Goal: Check status

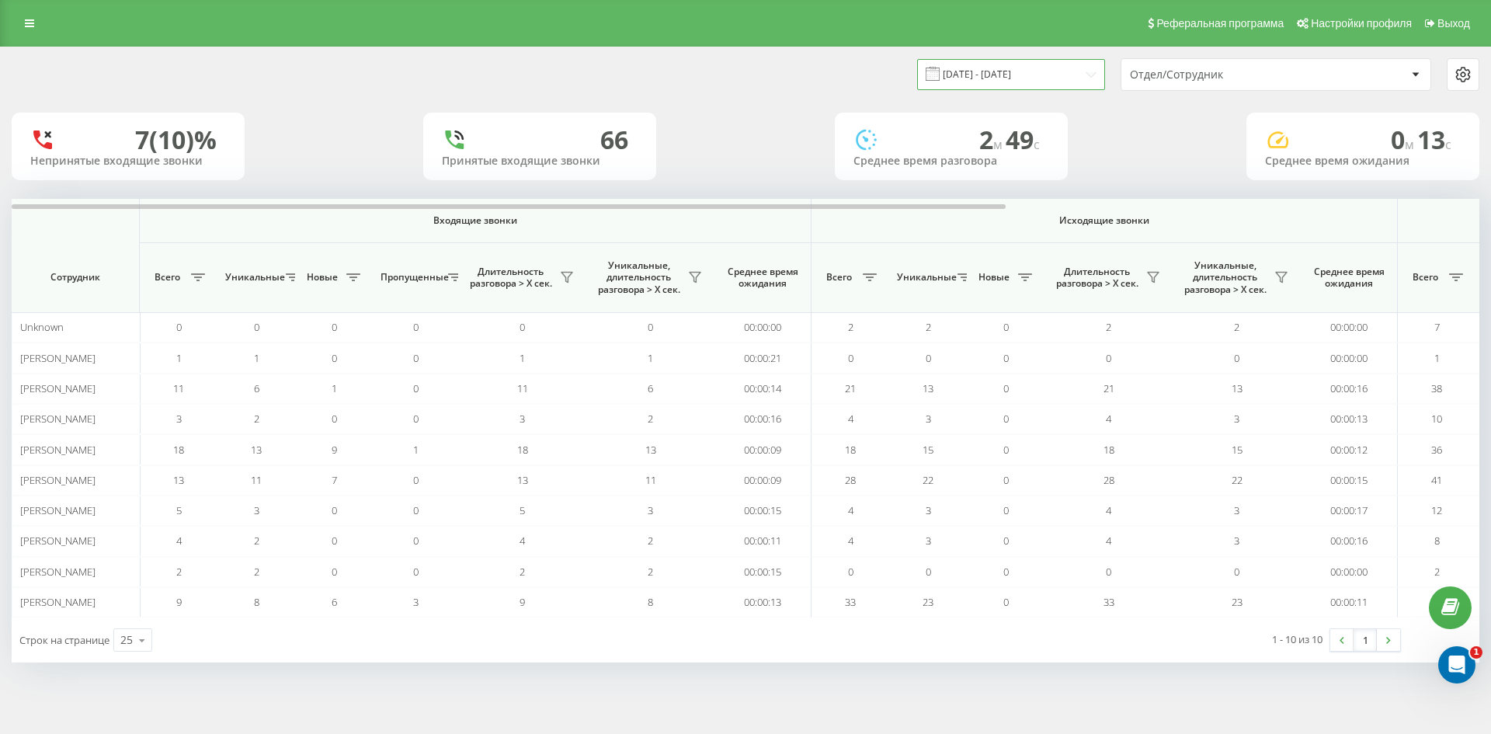
click at [1030, 87] on input "[DATE] - [DATE]" at bounding box center [1011, 74] width 188 height 30
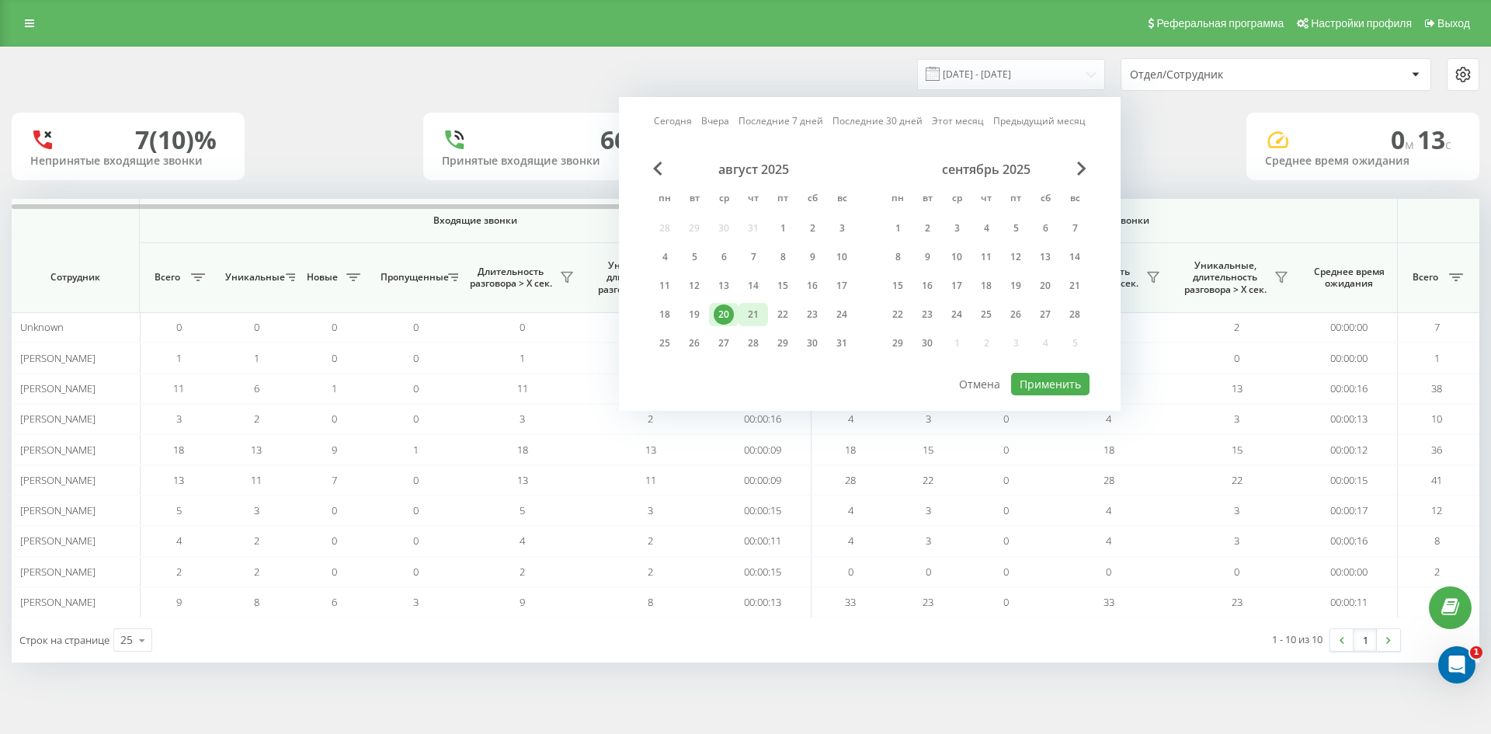
click at [749, 312] on div "21" at bounding box center [753, 314] width 20 height 20
click at [1072, 384] on button "Применить" at bounding box center [1050, 384] width 78 height 23
type input "[DATE] - [DATE]"
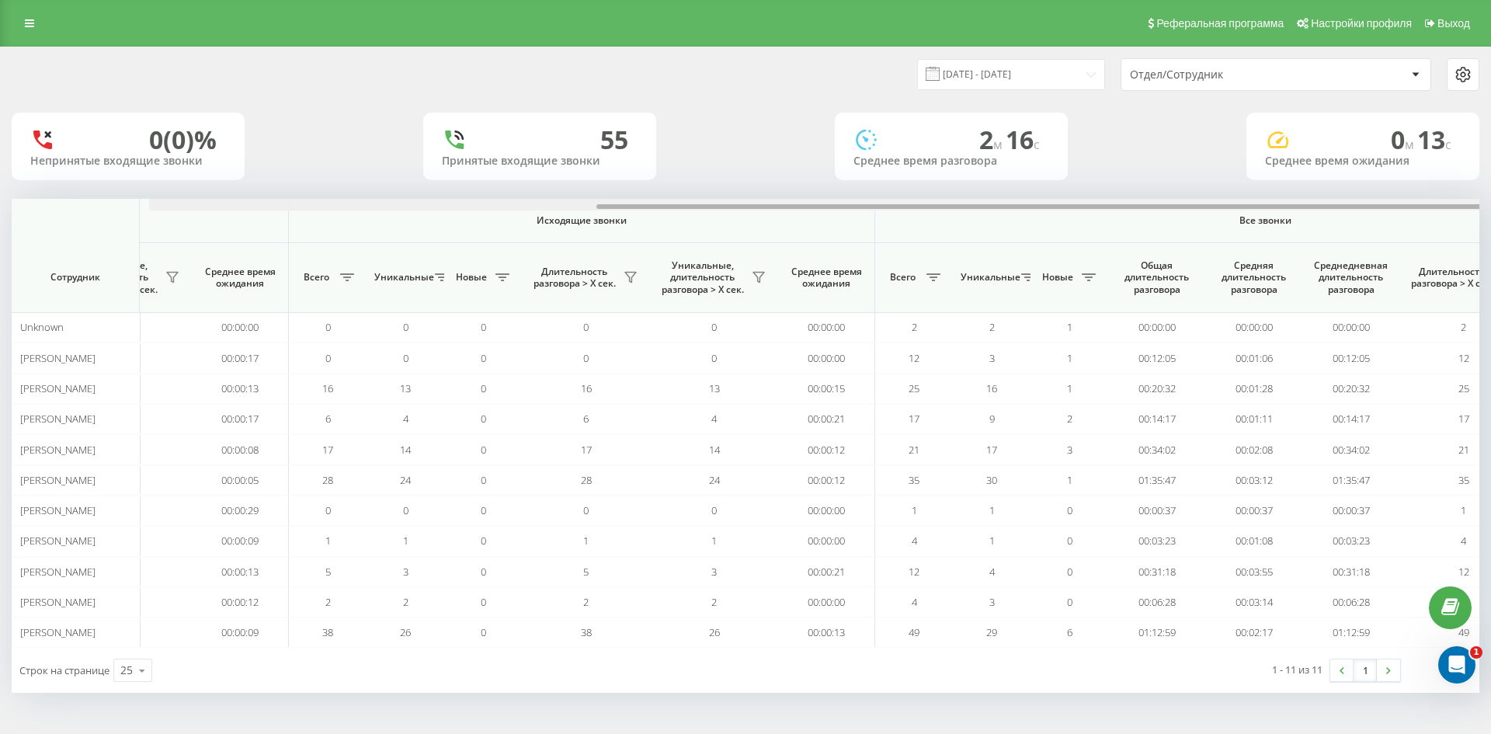
scroll to position [0, 699]
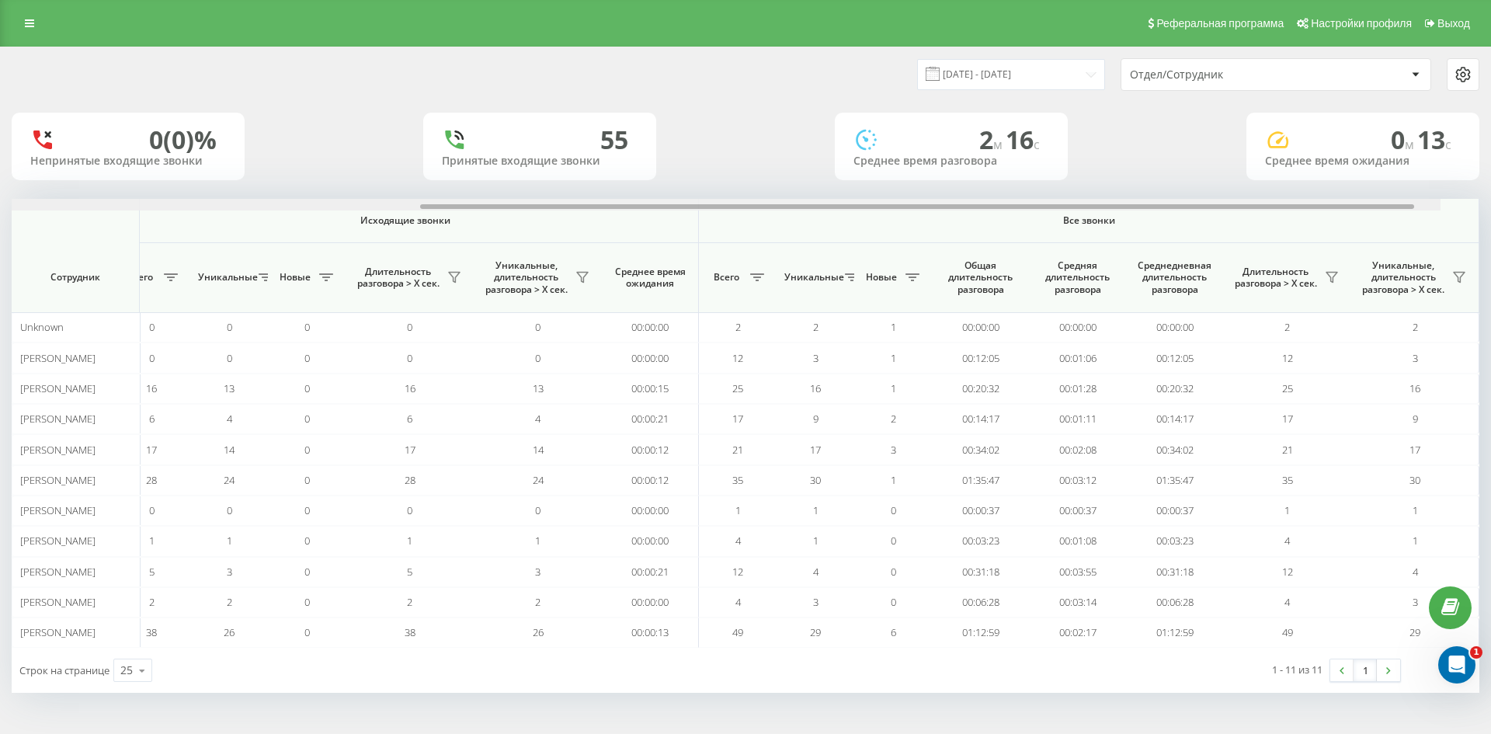
drag, startPoint x: 888, startPoint y: 205, endPoint x: 1444, endPoint y: 201, distance: 555.3
click at [1441, 201] on div at bounding box center [707, 205] width 1468 height 12
click at [1062, 63] on input "[DATE] - [DATE]" at bounding box center [1011, 74] width 188 height 30
click at [1199, 192] on div "[DATE] - [DATE] Отдел/Сотрудник 0 (0)% Непринятые входящие звонки 55 Принятые в…" at bounding box center [746, 369] width 1468 height 645
